Goal: Find contact information: Find contact information

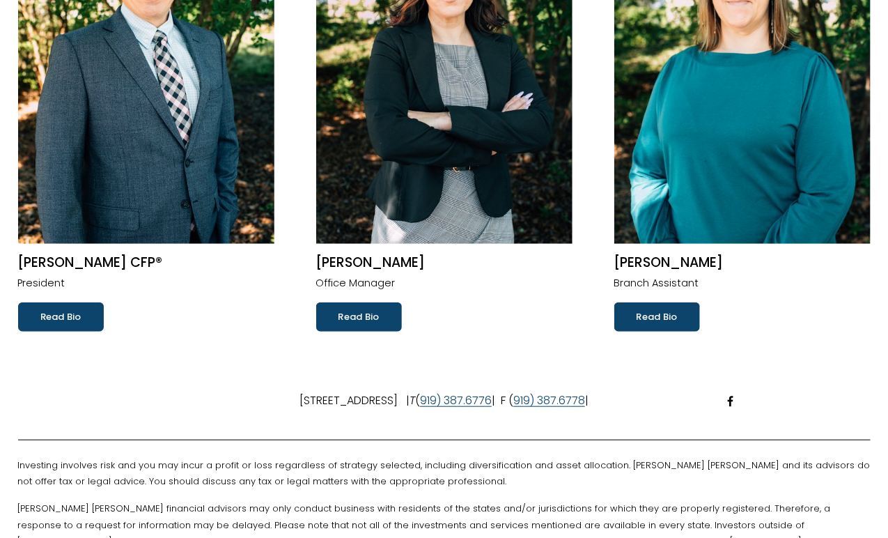
scroll to position [273, 0]
click at [377, 323] on link "Read Bio" at bounding box center [359, 316] width 86 height 29
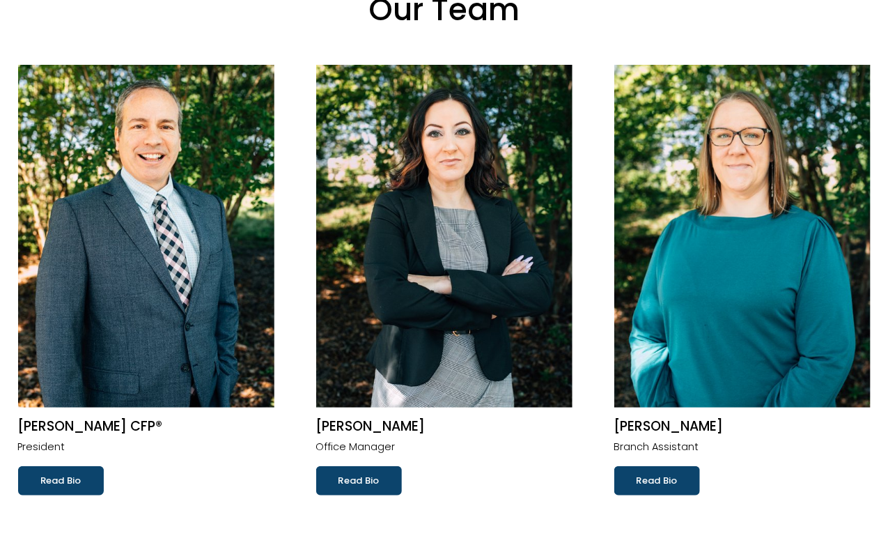
scroll to position [0, 0]
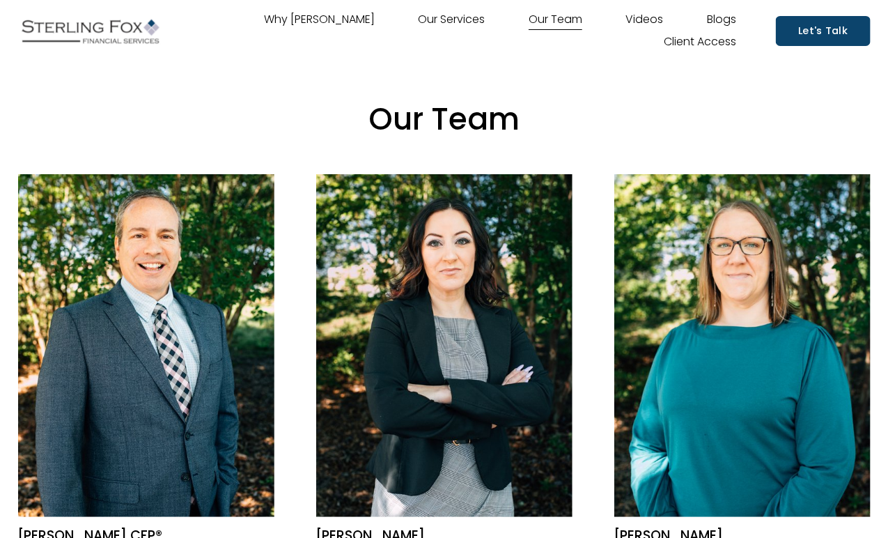
click at [453, 17] on link "Our Services" at bounding box center [452, 20] width 67 height 22
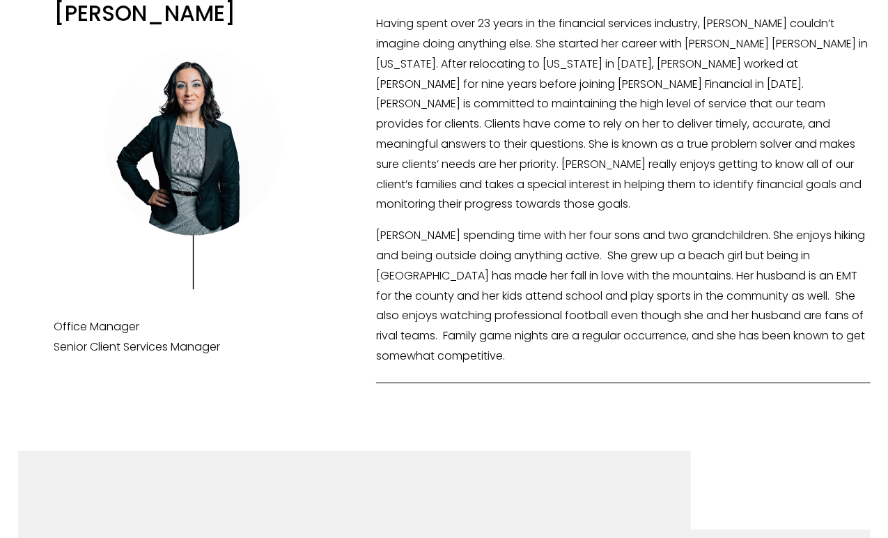
click at [338, 218] on div "[PERSON_NAME]" at bounding box center [444, 190] width 888 height 404
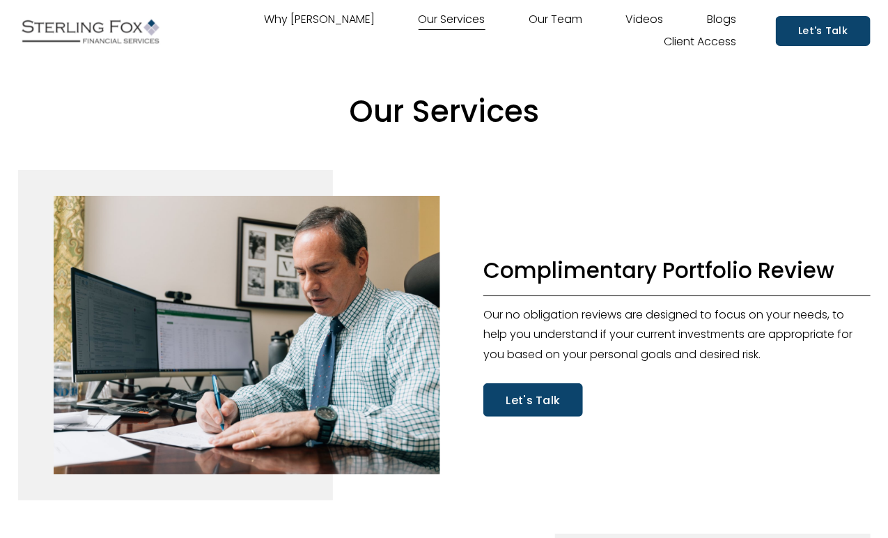
click at [123, 32] on img at bounding box center [90, 31] width 145 height 35
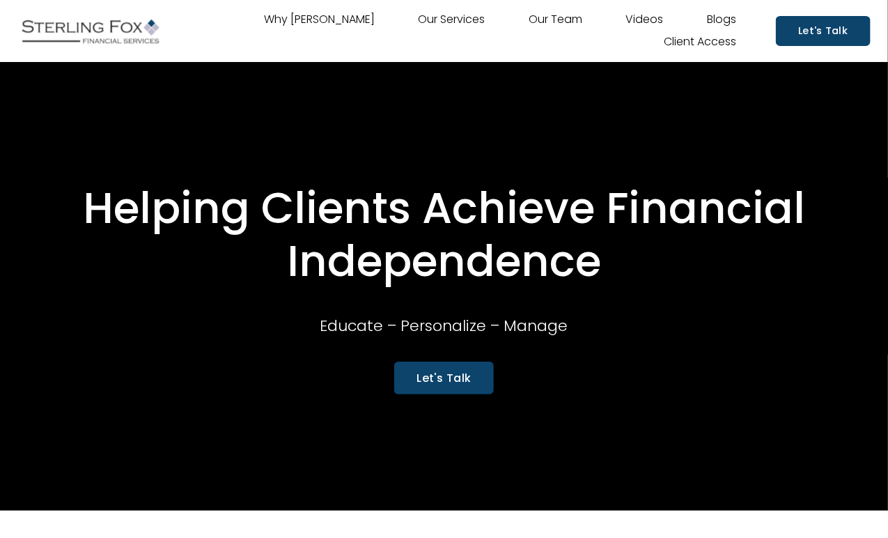
click at [458, 17] on link "Our Services" at bounding box center [452, 20] width 67 height 22
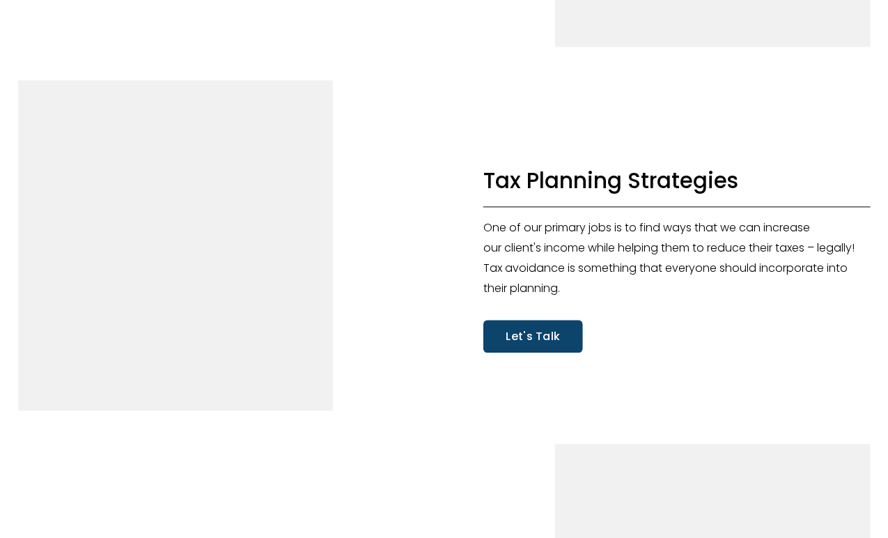
scroll to position [3093, 0]
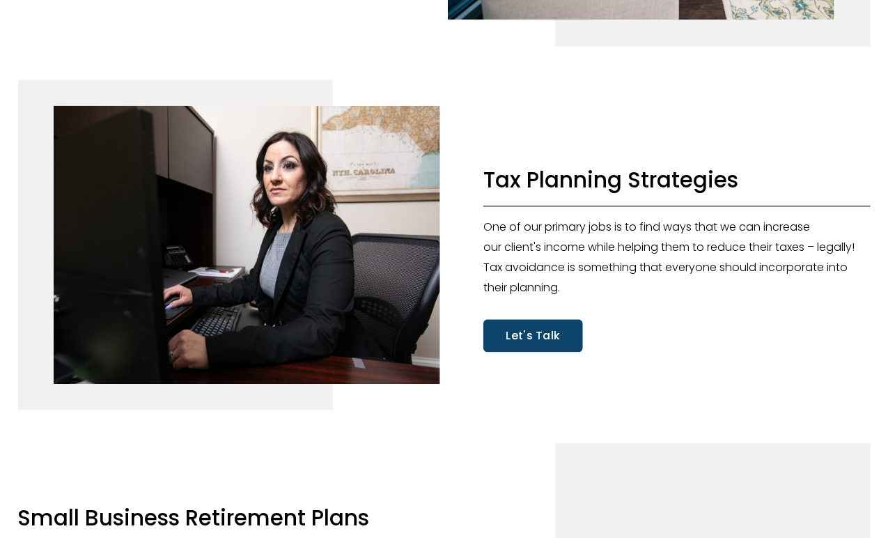
click at [513, 349] on link "Let's Talk" at bounding box center [532, 336] width 99 height 33
